Goal: Task Accomplishment & Management: Manage account settings

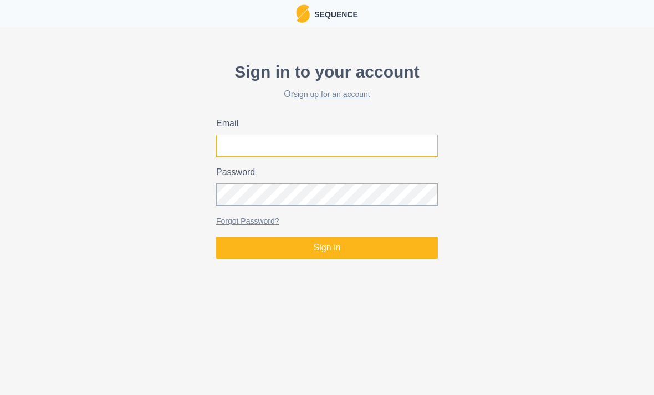
click at [381, 149] on input "Email" at bounding box center [327, 146] width 222 height 22
type input "[EMAIL_ADDRESS][DOMAIN_NAME]"
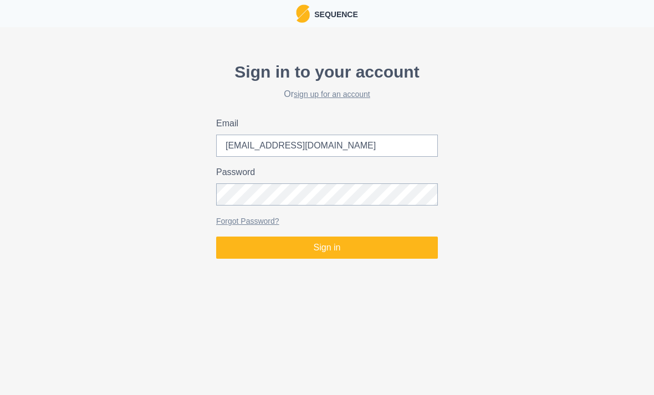
click at [327, 248] on button "Sign in" at bounding box center [327, 248] width 222 height 22
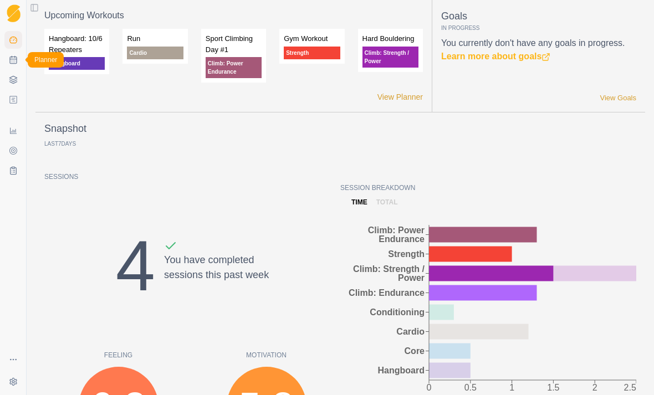
click at [9, 57] on icon at bounding box center [13, 59] width 9 height 9
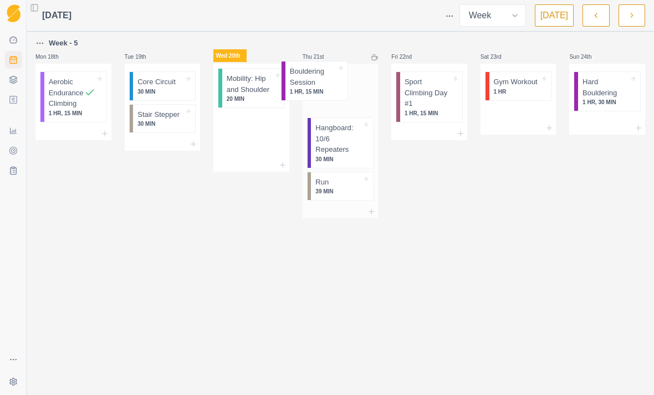
drag, startPoint x: 248, startPoint y: 94, endPoint x: 319, endPoint y: 83, distance: 72.4
click at [319, 83] on div "Week - 5 Mon 18th Aerobic Endurance Climbing 1 HR, 15 MIN Tue 19th Core Circuit…" at bounding box center [340, 128] width 610 height 182
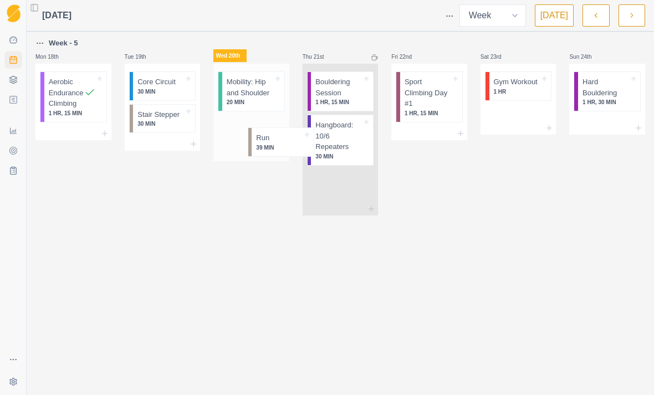
drag, startPoint x: 337, startPoint y: 191, endPoint x: 268, endPoint y: 150, distance: 80.1
click at [268, 150] on div "Week - 5 Mon 18th Aerobic Endurance Climbing 1 HR, 15 MIN Tue 19th Core Circuit…" at bounding box center [340, 126] width 610 height 179
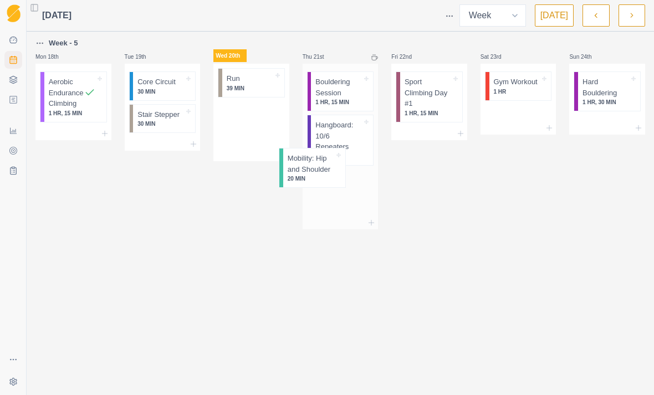
drag, startPoint x: 247, startPoint y: 81, endPoint x: 310, endPoint y: 158, distance: 100.0
click at [310, 158] on div "Week - 5 Mon 18th Aerobic Endurance Climbing 1 HR, 15 MIN Tue 19th Core Circuit…" at bounding box center [340, 133] width 610 height 193
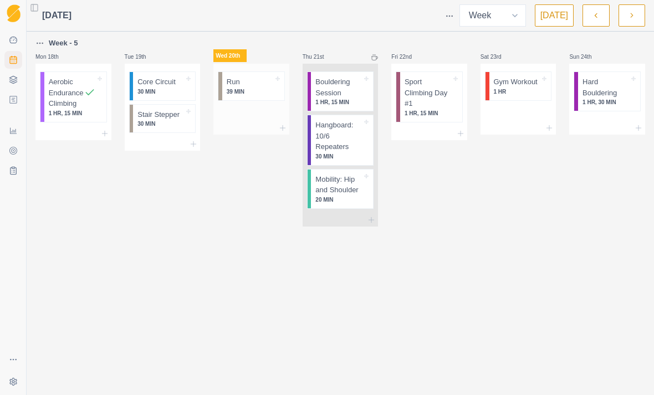
click at [241, 85] on div at bounding box center [256, 82] width 33 height 11
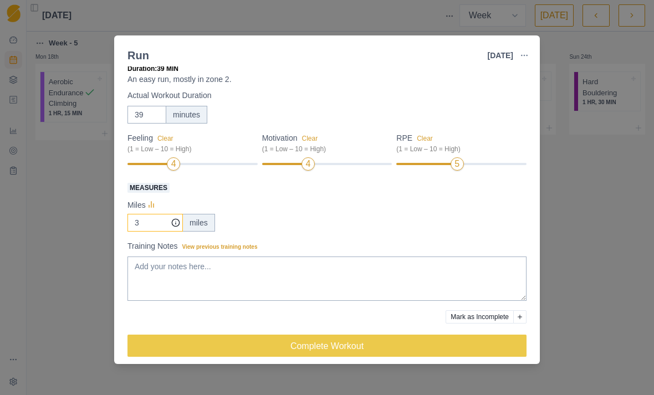
scroll to position [27, 0]
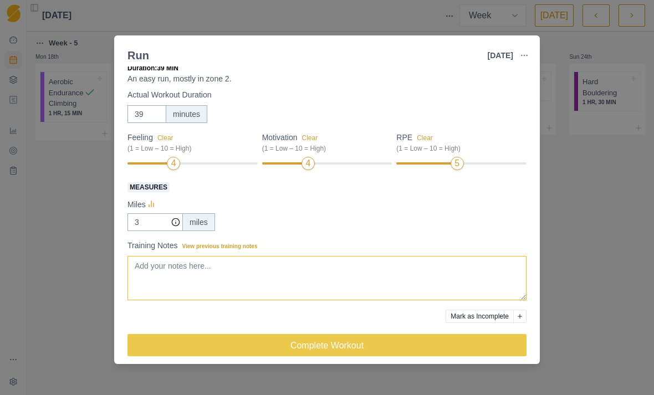
click at [218, 282] on textarea "Training Notes View previous training notes" at bounding box center [327, 278] width 399 height 44
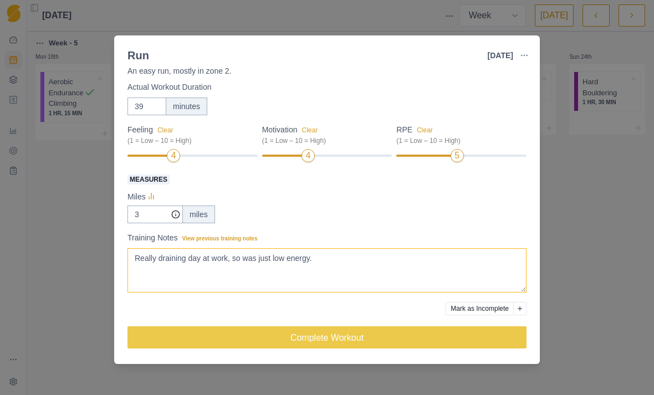
scroll to position [35, 0]
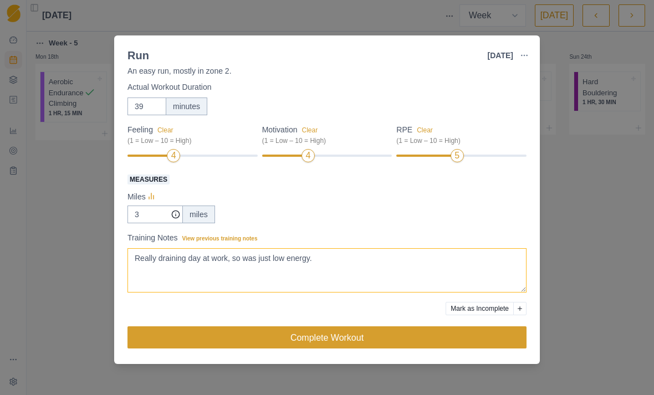
type textarea "Really draining day at work, so was just low energy."
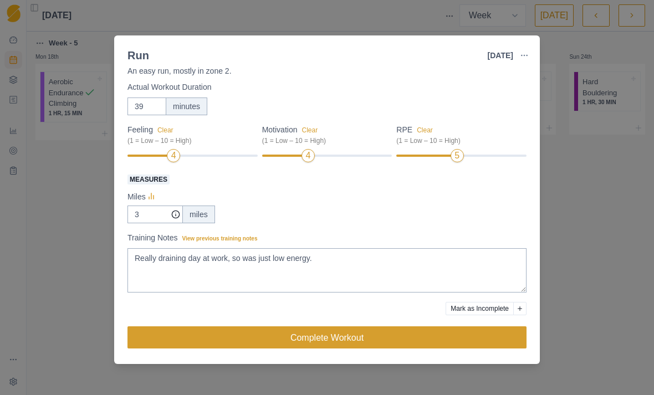
click at [339, 335] on button "Complete Workout" at bounding box center [327, 338] width 399 height 22
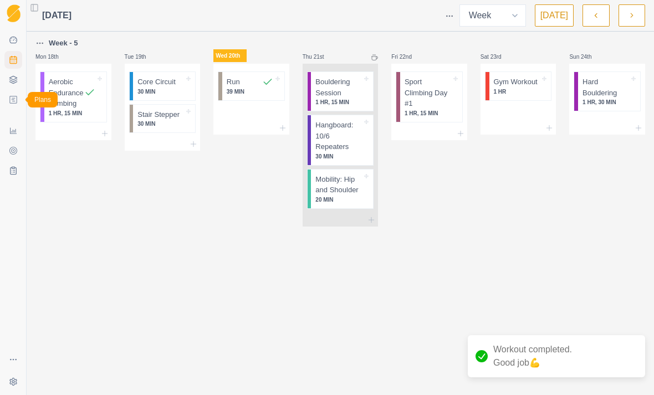
click at [16, 98] on icon at bounding box center [13, 99] width 9 height 9
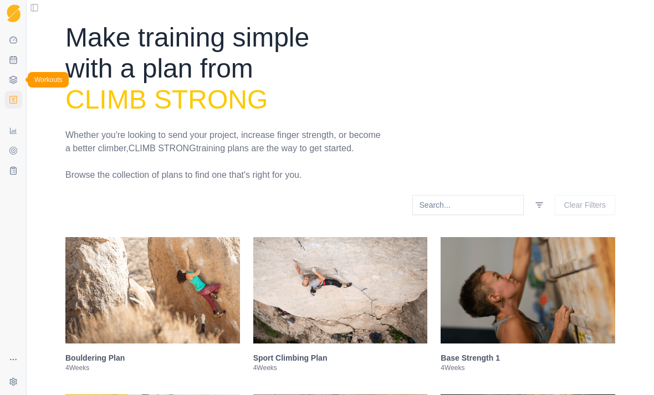
click at [9, 75] on link "Workouts" at bounding box center [13, 80] width 18 height 18
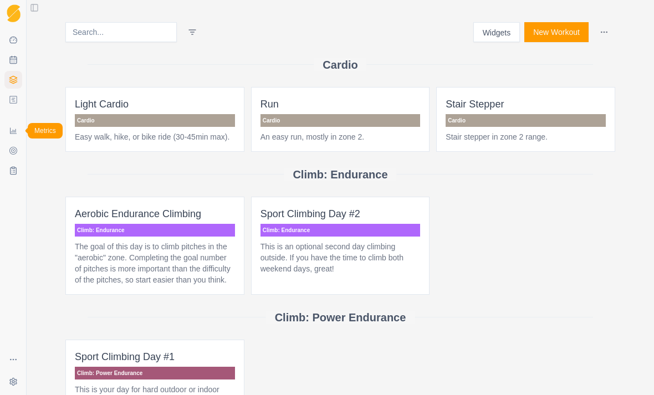
click at [13, 134] on icon at bounding box center [13, 130] width 9 height 9
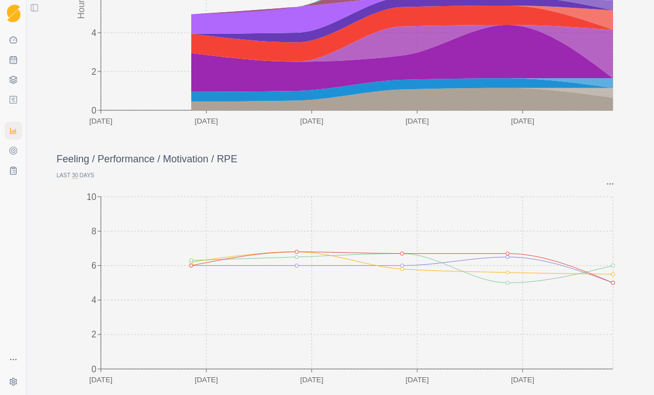
scroll to position [279, 0]
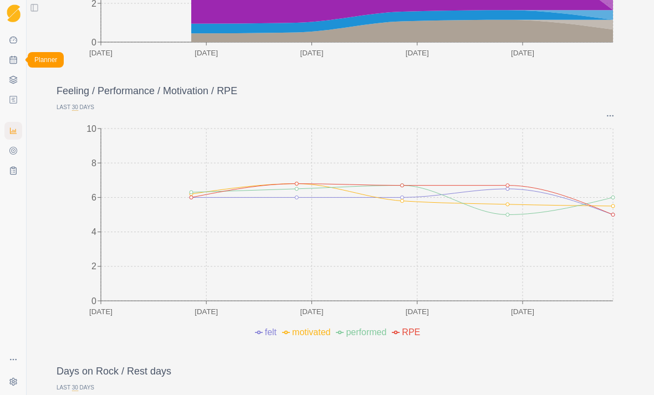
click at [12, 54] on link "Planner" at bounding box center [13, 60] width 18 height 18
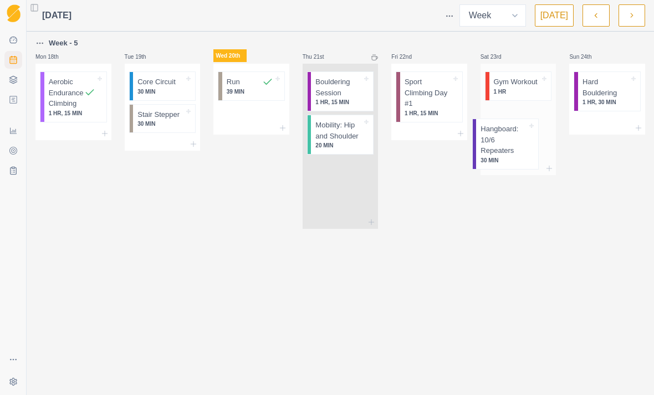
drag, startPoint x: 341, startPoint y: 141, endPoint x: 509, endPoint y: 145, distance: 168.0
click at [509, 145] on div "Week - 5 Mon 18th Aerobic Endurance Climbing 1 HR, 15 MIN Tue 19th Core Circuit…" at bounding box center [340, 133] width 610 height 192
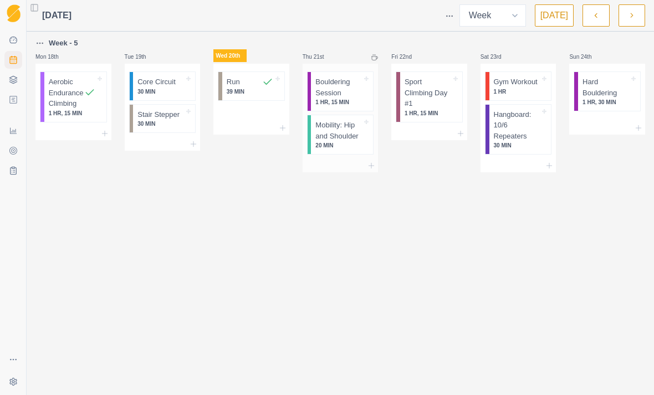
click at [366, 123] on icon at bounding box center [366, 122] width 4 height 4
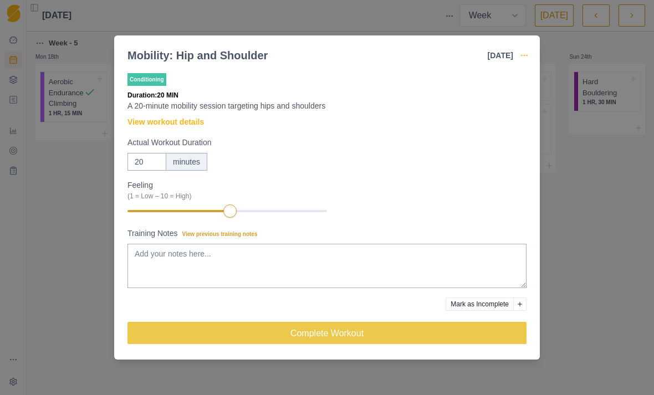
click at [524, 54] on icon "button" at bounding box center [524, 55] width 9 height 9
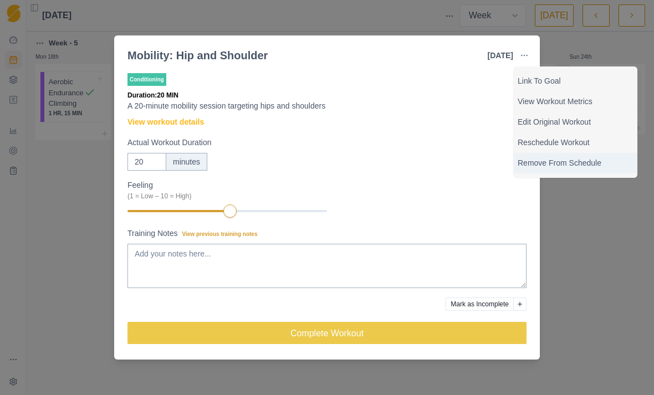
click at [566, 170] on div "Remove From Schedule" at bounding box center [575, 163] width 124 height 21
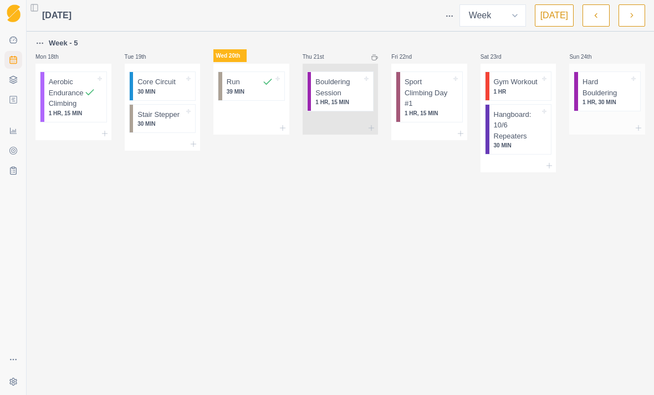
click at [602, 99] on p "1 HR, 30 MIN" at bounding box center [606, 102] width 47 height 8
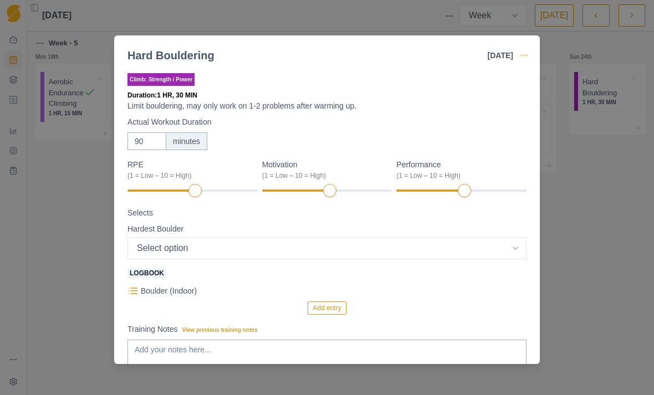
click at [525, 53] on icon "button" at bounding box center [524, 55] width 9 height 9
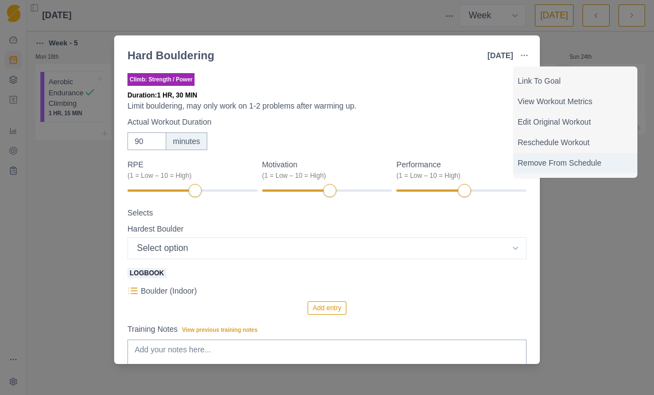
click at [544, 166] on p "Remove From Schedule" at bounding box center [575, 163] width 115 height 12
